Goal: Task Accomplishment & Management: Complete application form

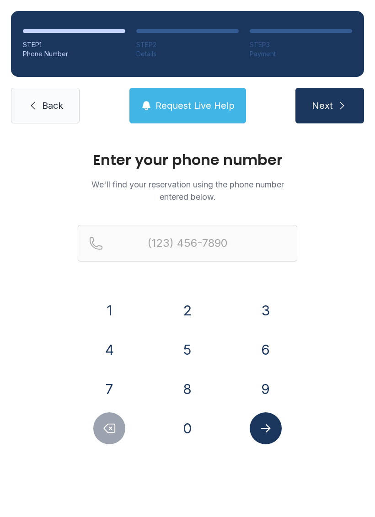
click at [264, 346] on button "6" at bounding box center [265, 349] width 32 height 32
click at [182, 396] on button "8" at bounding box center [187, 389] width 32 height 32
click at [118, 310] on button "1" at bounding box center [109, 310] width 32 height 32
click at [185, 317] on button "2" at bounding box center [187, 310] width 32 height 32
click at [111, 352] on button "4" at bounding box center [109, 349] width 32 height 32
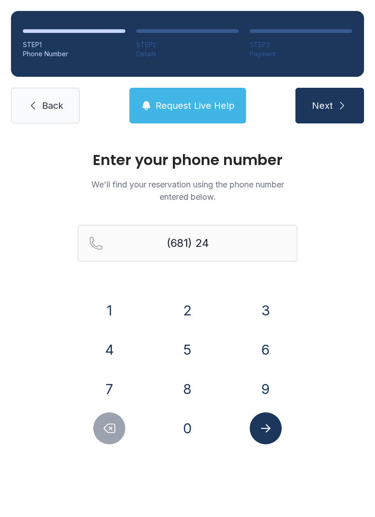
click at [116, 387] on button "7" at bounding box center [109, 389] width 32 height 32
click at [191, 431] on button "0" at bounding box center [187, 428] width 32 height 32
click at [267, 356] on button "6" at bounding box center [265, 349] width 32 height 32
click at [107, 307] on button "1" at bounding box center [109, 310] width 32 height 32
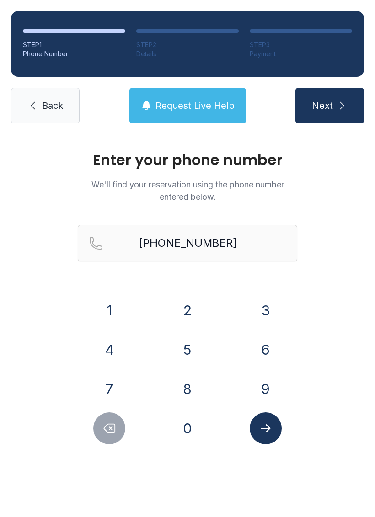
click at [266, 429] on icon "Submit lookup form" at bounding box center [266, 428] width 14 height 14
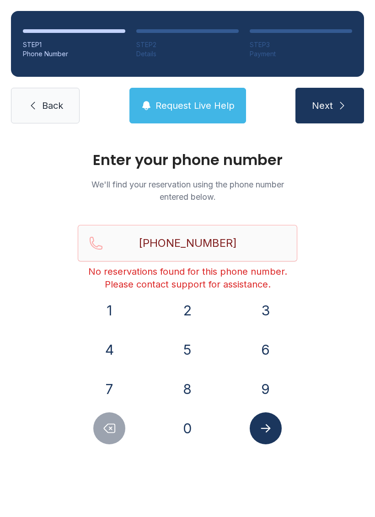
click at [108, 427] on icon "Delete number" at bounding box center [109, 428] width 14 height 14
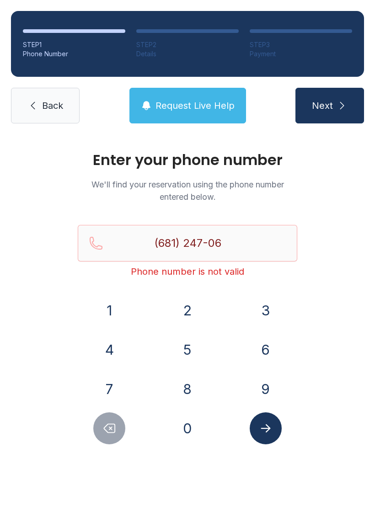
click at [111, 429] on icon "Delete number" at bounding box center [109, 428] width 14 height 14
click at [110, 429] on icon "Delete number" at bounding box center [109, 428] width 11 height 9
click at [114, 433] on icon "Delete number" at bounding box center [109, 428] width 11 height 9
click at [113, 433] on icon "Delete number" at bounding box center [109, 428] width 11 height 9
click at [112, 436] on button "Delete number" at bounding box center [109, 428] width 32 height 32
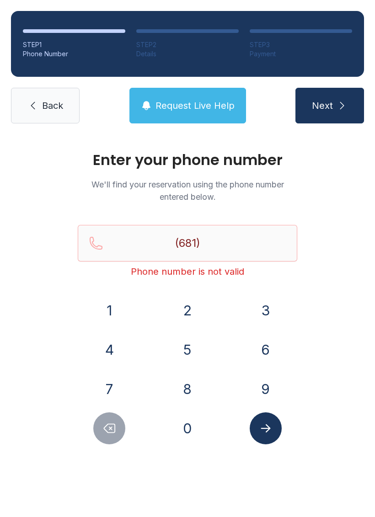
click at [111, 436] on button "Delete number" at bounding box center [109, 428] width 32 height 32
type input "(6"
click at [110, 436] on button "Delete number" at bounding box center [109, 428] width 32 height 32
click at [113, 437] on button "Delete number" at bounding box center [109, 428] width 32 height 32
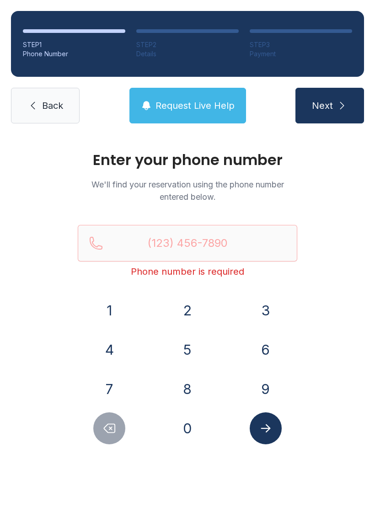
click at [32, 122] on link "Back" at bounding box center [45, 106] width 69 height 36
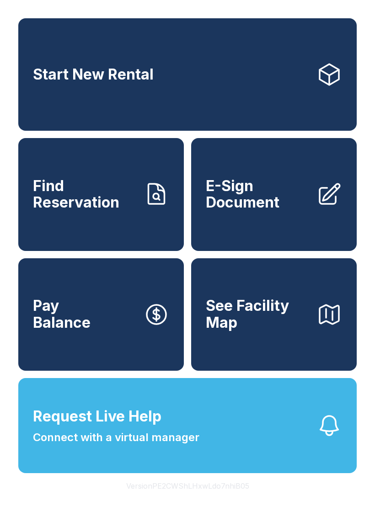
click at [34, 125] on link "Start New Rental" at bounding box center [187, 74] width 338 height 112
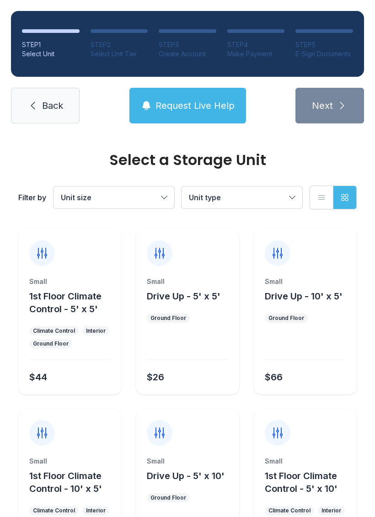
click at [32, 107] on icon at bounding box center [32, 105] width 11 height 11
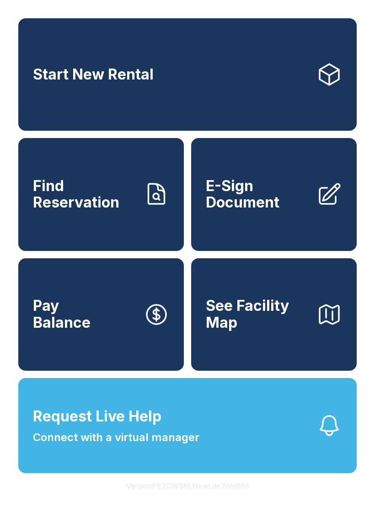
click at [251, 205] on span "E-Sign Document" at bounding box center [257, 194] width 103 height 33
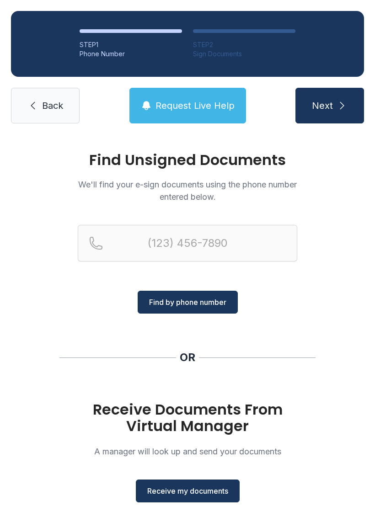
click at [181, 488] on span "Receive my documents" at bounding box center [187, 490] width 81 height 11
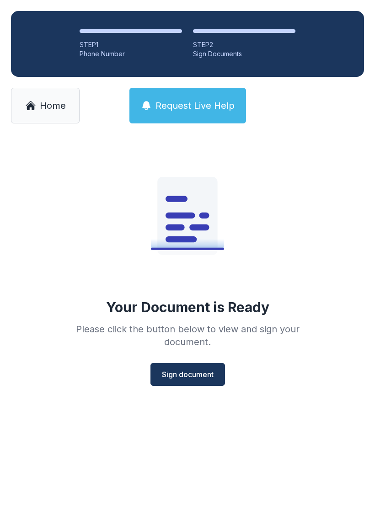
click at [202, 370] on span "Sign document" at bounding box center [188, 374] width 52 height 11
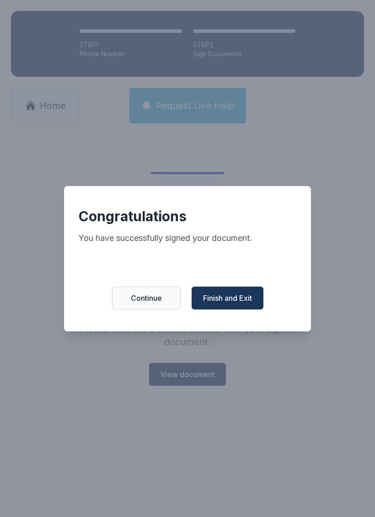
click at [236, 303] on span "Finish and Exit" at bounding box center [227, 297] width 49 height 11
